Goal: Task Accomplishment & Management: Manage account settings

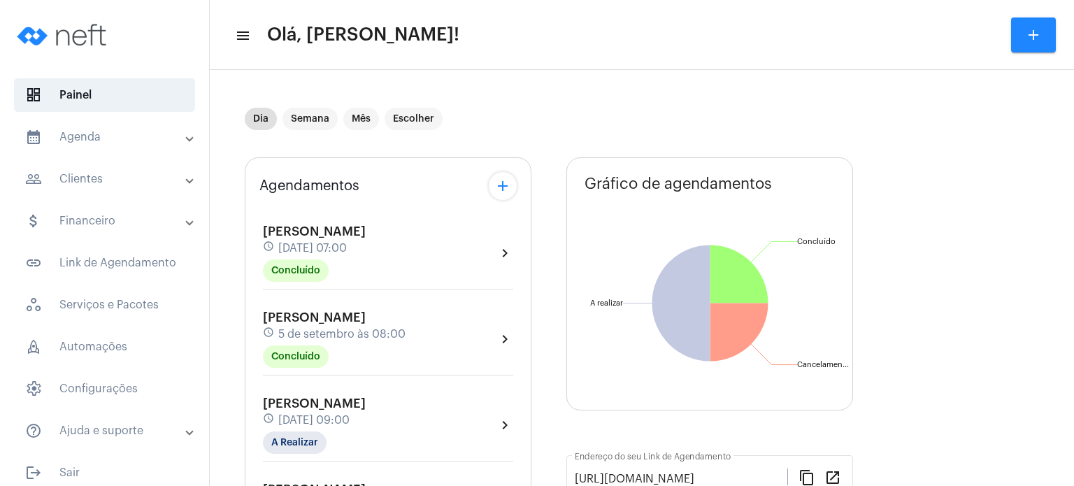
click at [322, 311] on span "[PERSON_NAME]" at bounding box center [314, 317] width 103 height 13
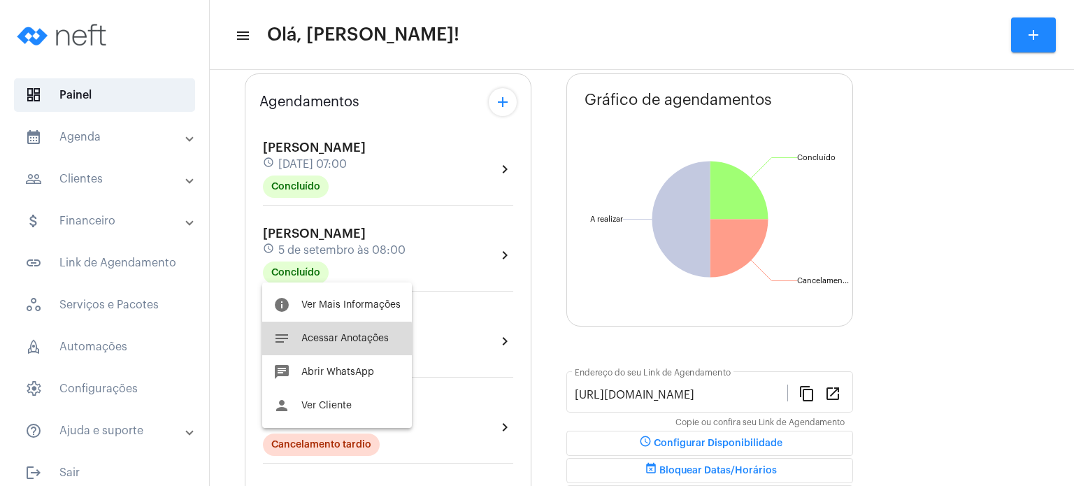
click at [318, 346] on button "notes Acessar Anotações" at bounding box center [337, 339] width 150 height 34
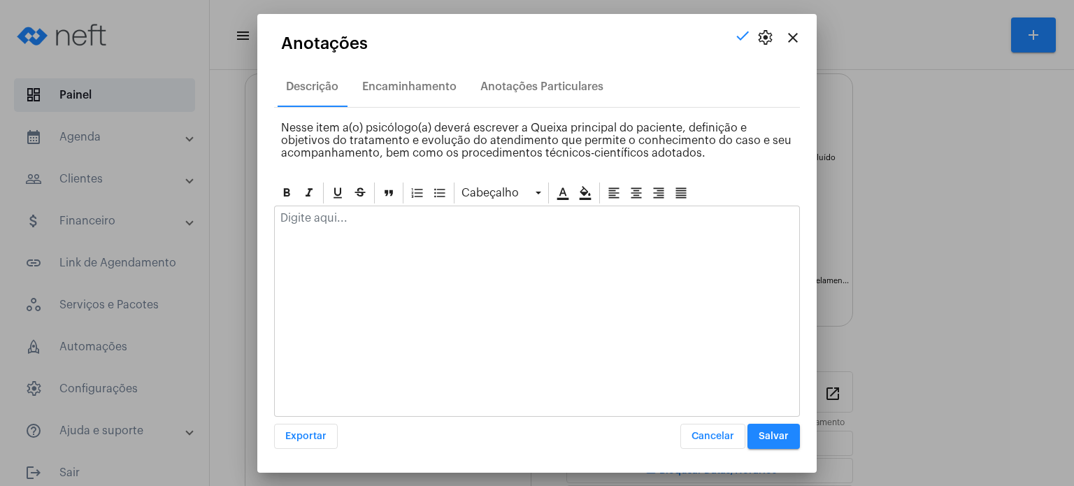
click at [363, 224] on div at bounding box center [537, 221] width 524 height 31
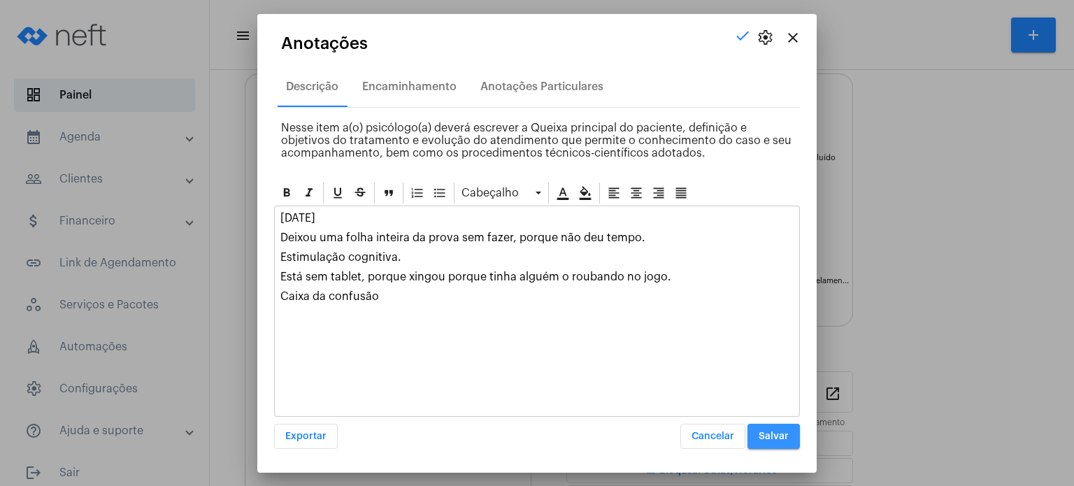
click at [775, 440] on button "Salvar" at bounding box center [773, 436] width 52 height 25
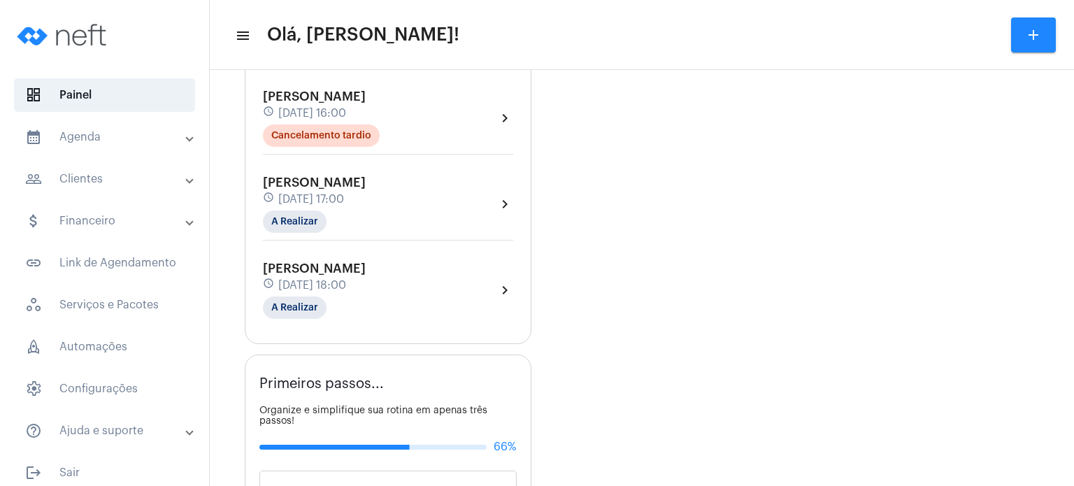
scroll to position [554, 0]
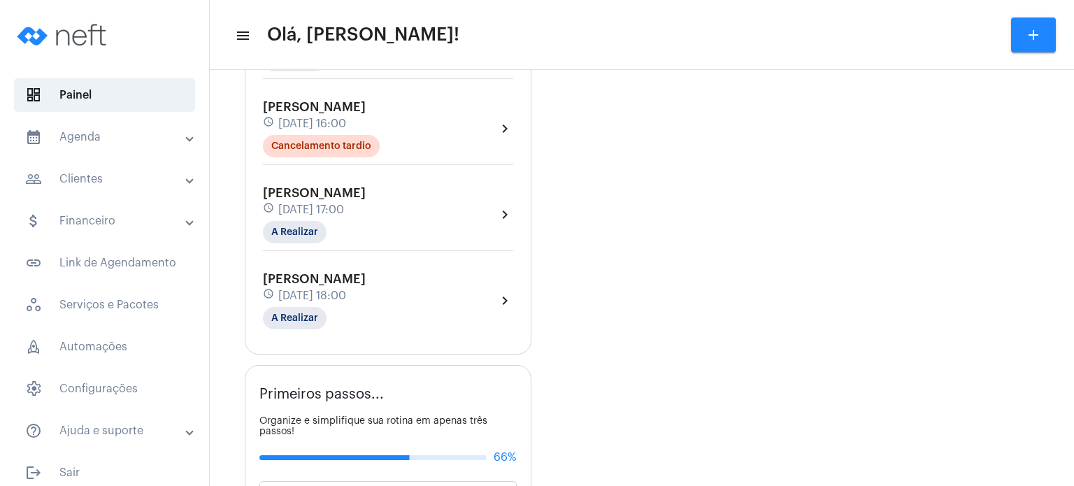
click at [404, 290] on div "[PERSON_NAME] schedule [DATE] 18:00 A Realizar chevron_right" at bounding box center [388, 300] width 250 height 57
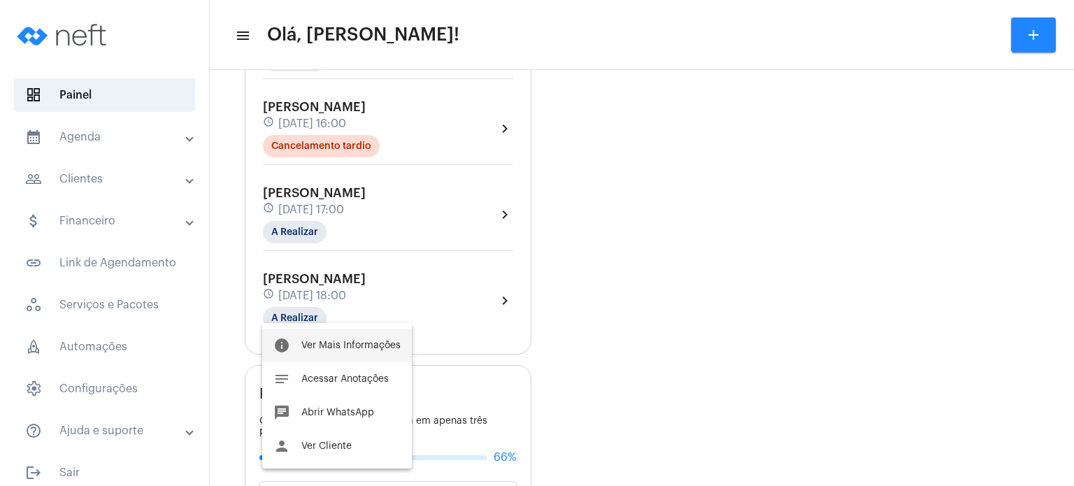
click at [377, 343] on span "Ver Mais Informações" at bounding box center [350, 345] width 99 height 10
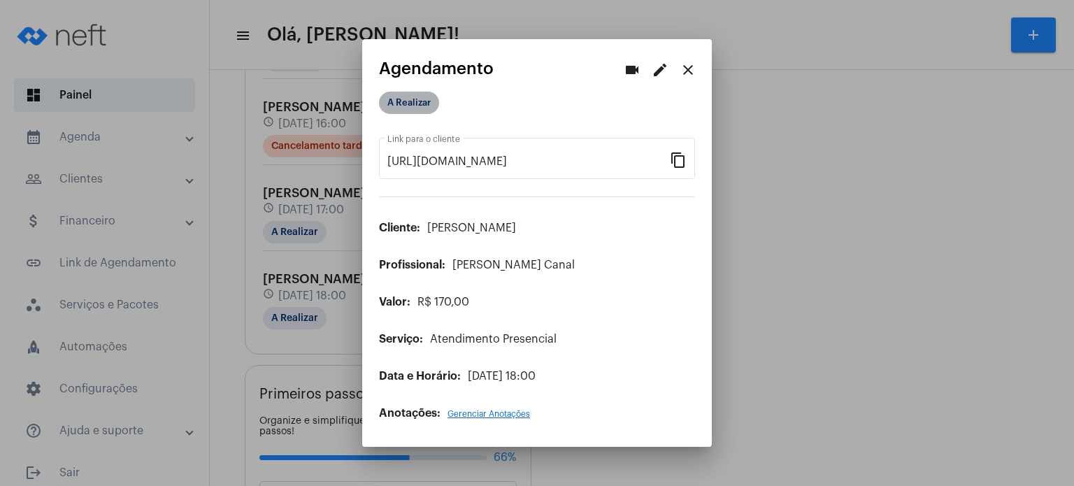
click at [422, 102] on mat-chip "A Realizar" at bounding box center [409, 103] width 60 height 22
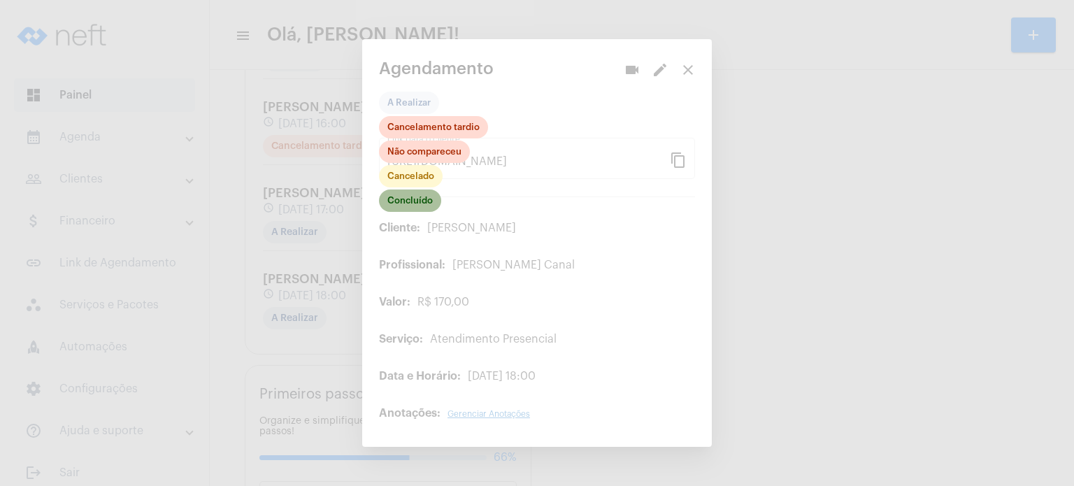
click at [422, 195] on mat-chip "Concluído" at bounding box center [410, 200] width 62 height 22
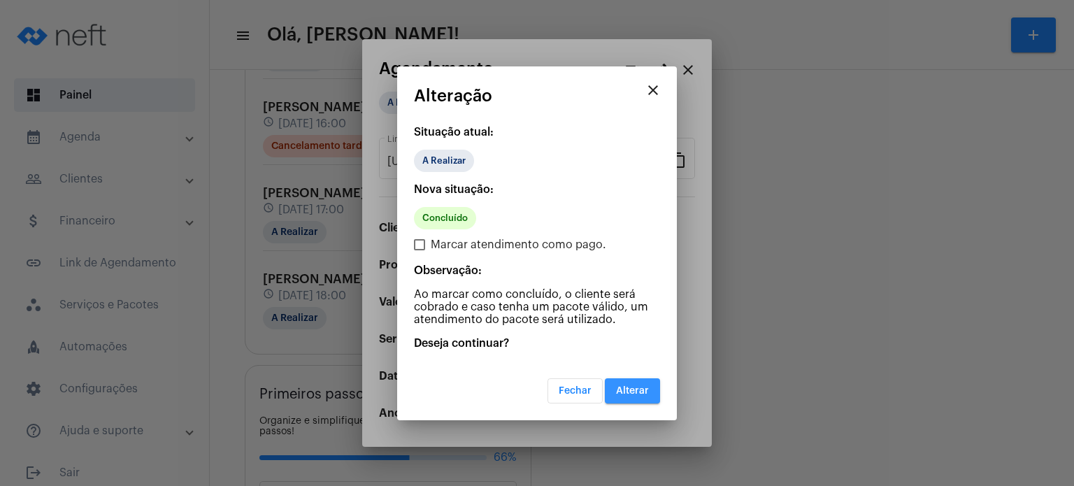
click at [630, 389] on span "Alterar" at bounding box center [632, 391] width 33 height 10
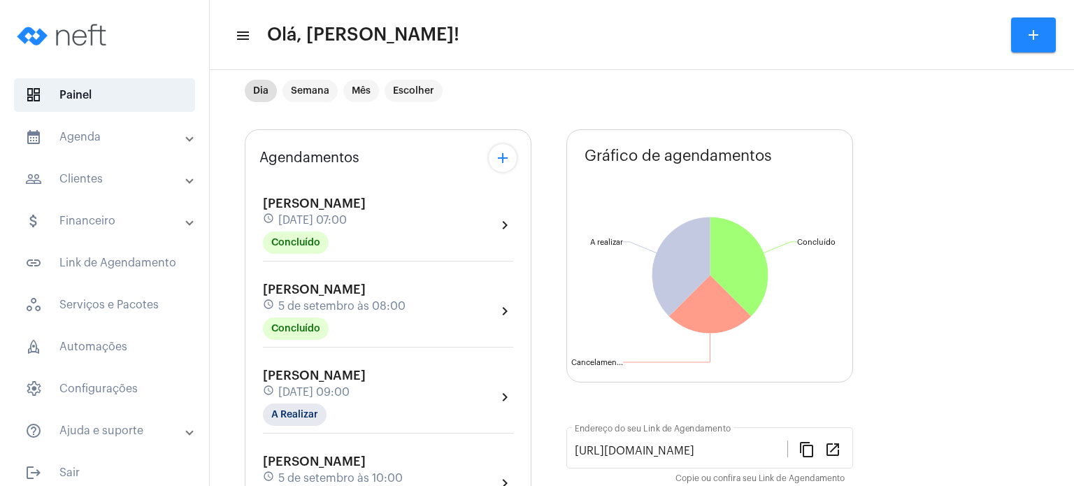
scroll to position [56, 0]
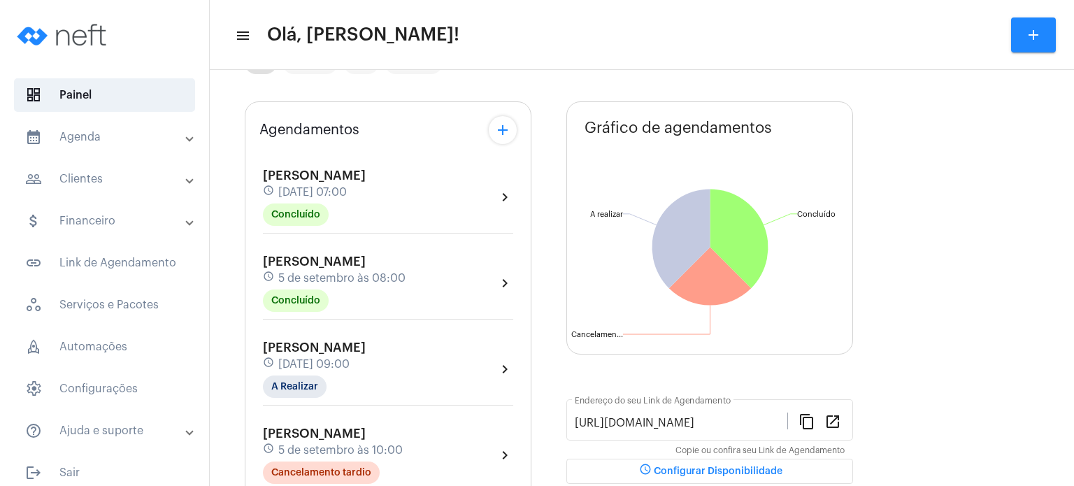
click at [324, 347] on span "[PERSON_NAME]" at bounding box center [314, 347] width 103 height 13
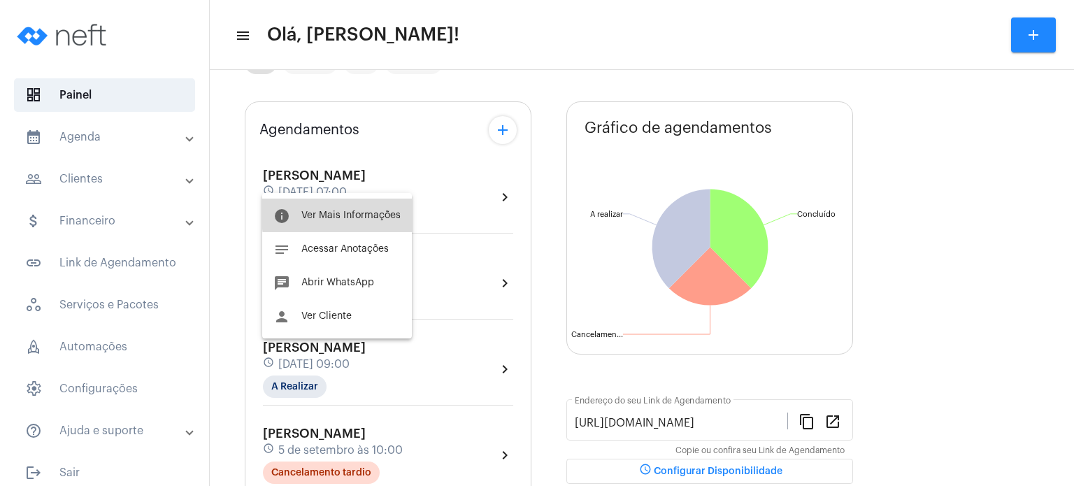
click at [363, 213] on span "Ver Mais Informações" at bounding box center [350, 215] width 99 height 10
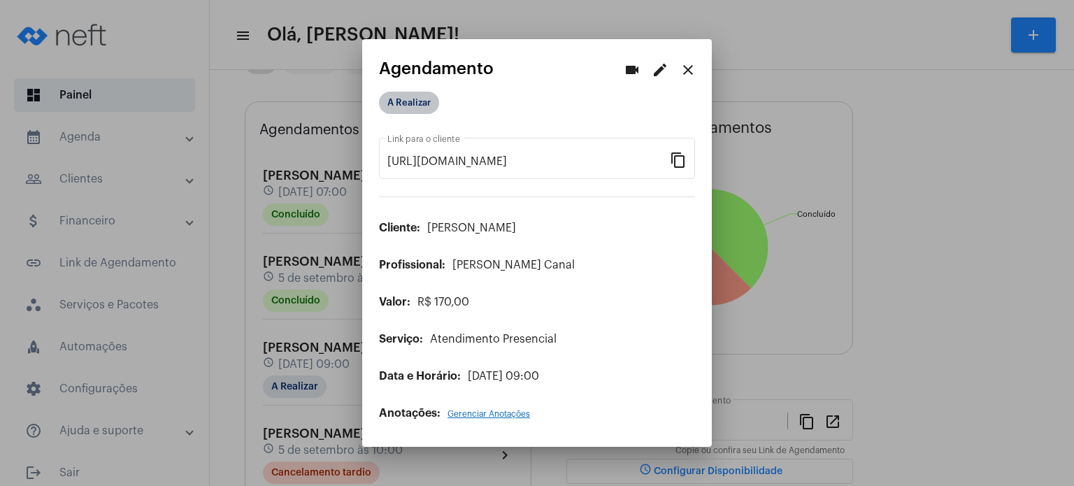
click at [410, 105] on mat-chip "A Realizar" at bounding box center [409, 103] width 60 height 22
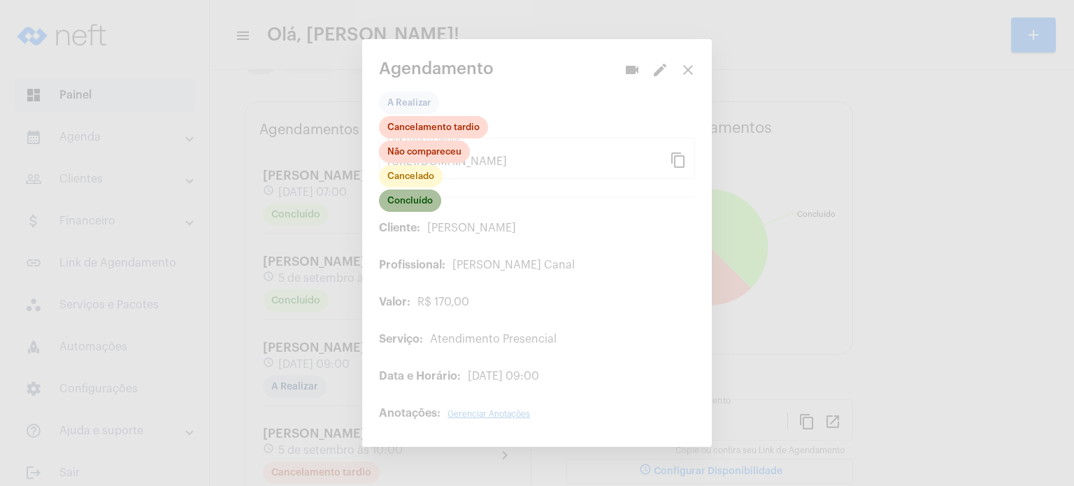
click at [408, 193] on mat-chip "Concluído" at bounding box center [410, 200] width 62 height 22
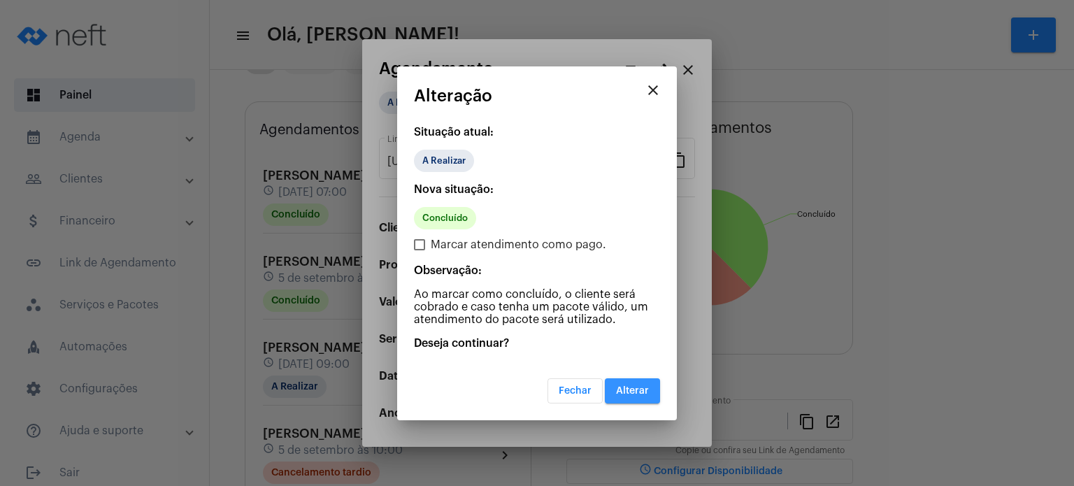
click at [646, 382] on button "Alterar" at bounding box center [632, 390] width 55 height 25
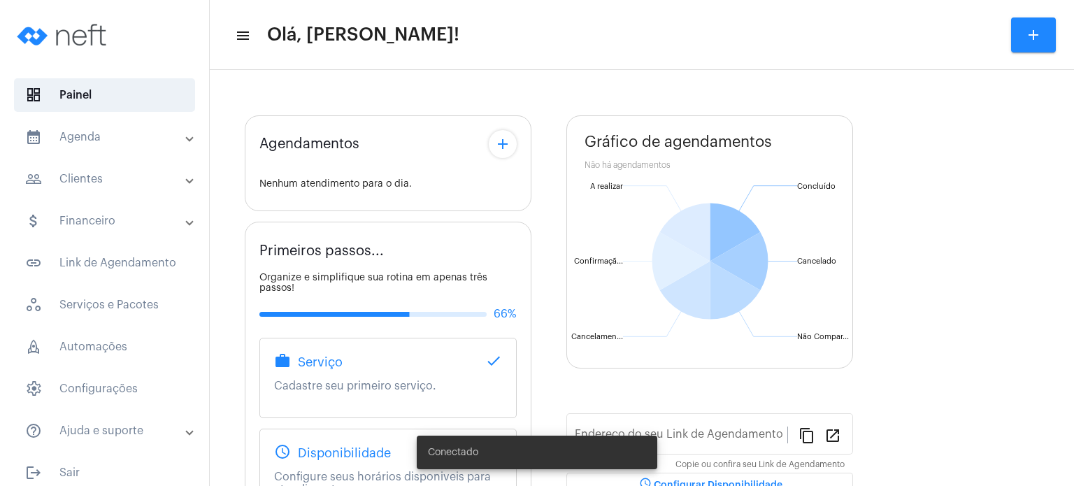
type input "[URL][DOMAIN_NAME]"
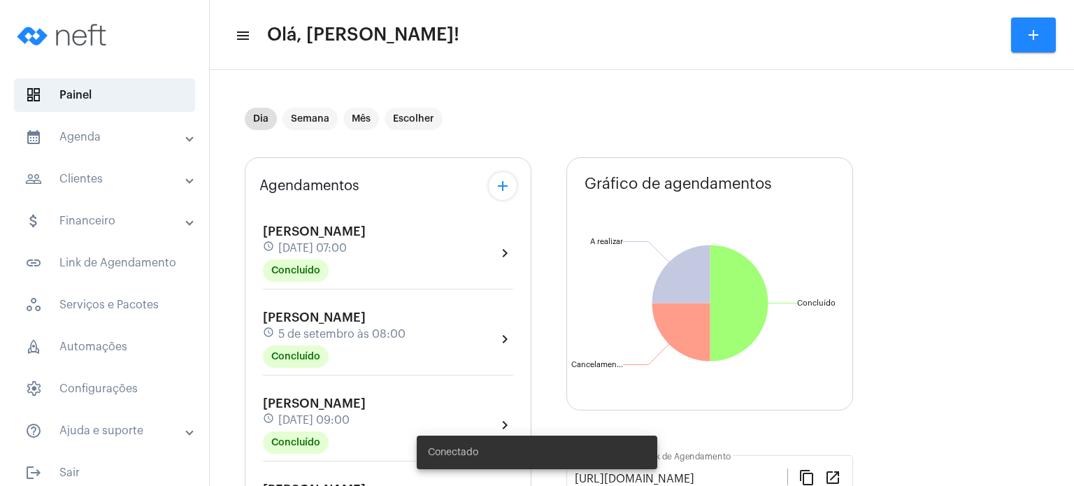
click at [325, 400] on span "[PERSON_NAME]" at bounding box center [314, 403] width 103 height 13
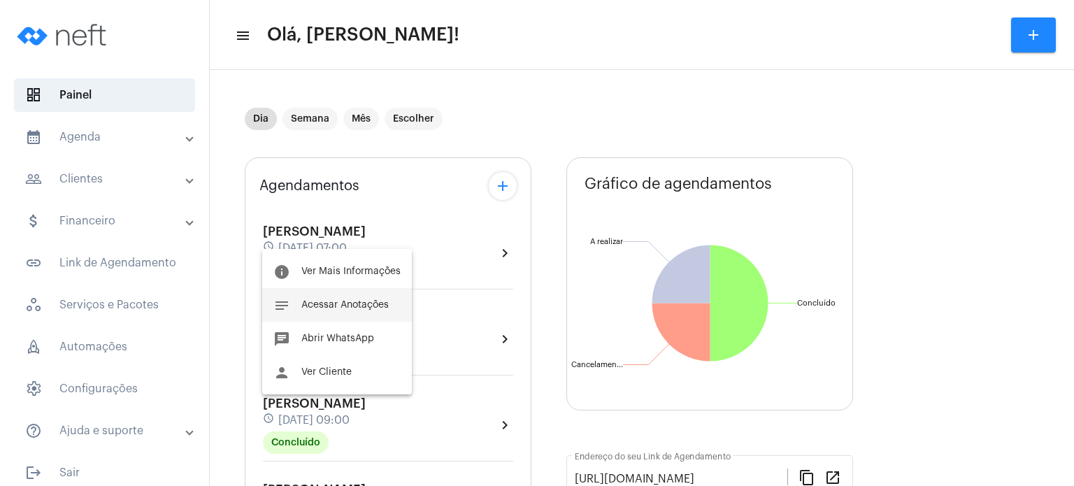
click at [346, 296] on button "notes Acessar Anotações" at bounding box center [337, 305] width 150 height 34
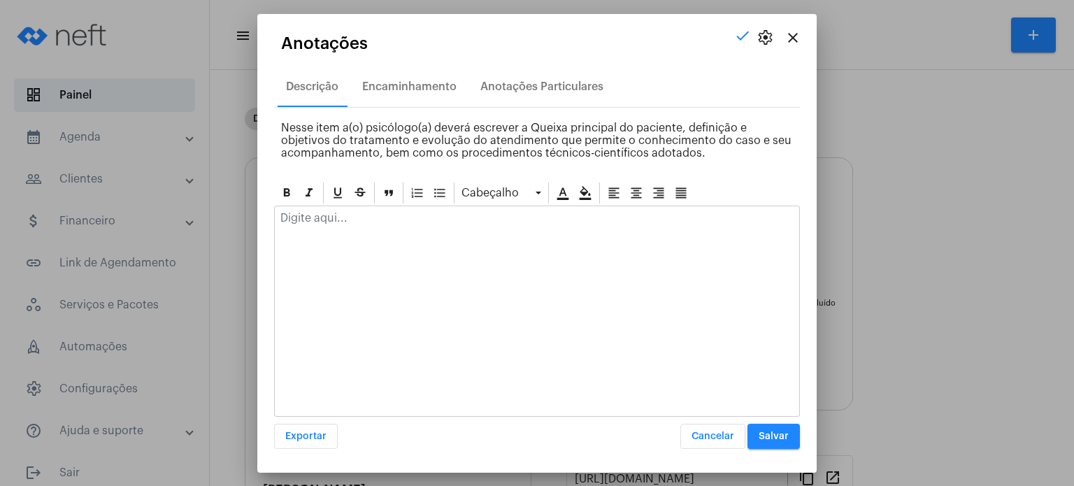
click at [365, 231] on div at bounding box center [537, 221] width 524 height 31
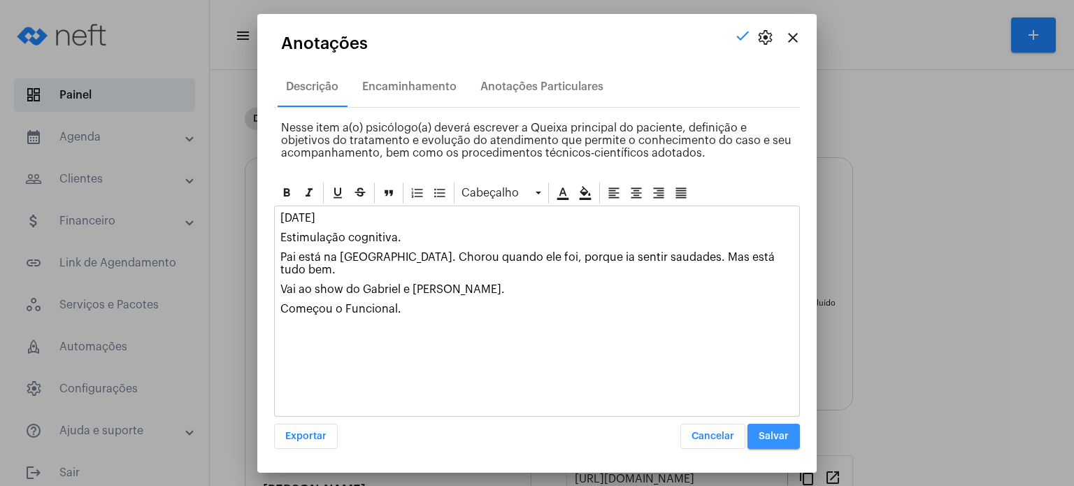
click at [761, 429] on button "Salvar" at bounding box center [773, 436] width 52 height 25
